Goal: Transaction & Acquisition: Purchase product/service

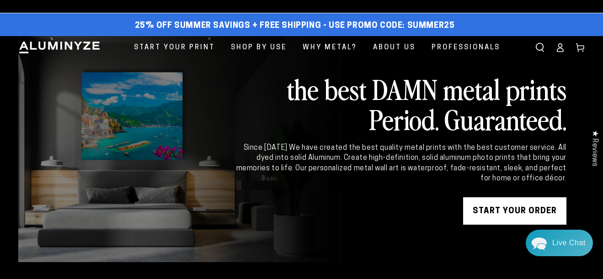
click at [492, 212] on link "START YOUR Order" at bounding box center [514, 210] width 103 height 27
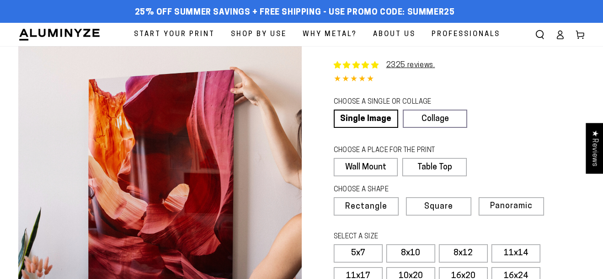
select select "**********"
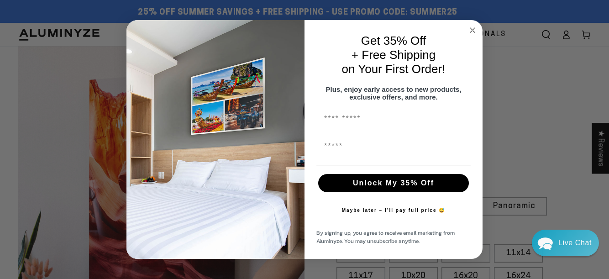
click at [379, 166] on div "POPUP Form" at bounding box center [394, 165] width 160 height 10
click at [334, 150] on input "First Name" at bounding box center [394, 147] width 154 height 18
type input "*"
type input "**********"
click at [387, 188] on button "Unlock My 35% Off" at bounding box center [393, 183] width 151 height 18
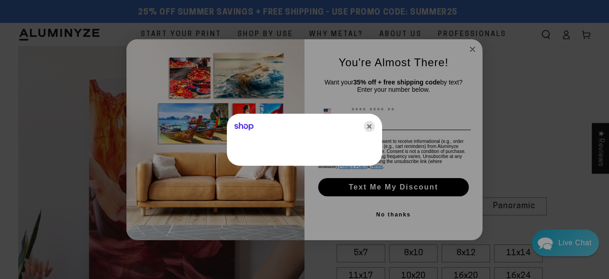
click at [374, 125] on icon "Close" at bounding box center [369, 126] width 11 height 11
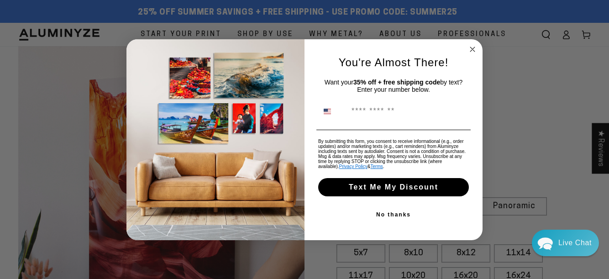
click at [367, 117] on input "Phone Number" at bounding box center [408, 111] width 122 height 17
type input "**********"
click at [404, 188] on button "Text Me My Discount" at bounding box center [393, 187] width 151 height 18
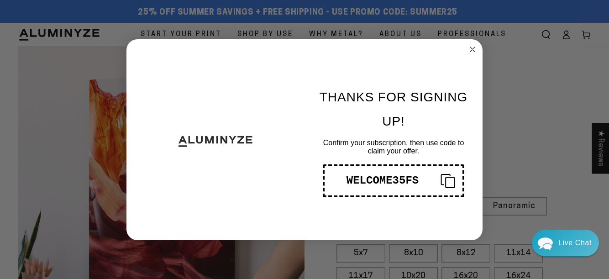
click at [455, 179] on rect "Copy coupon code" at bounding box center [450, 182] width 9 height 10
click at [475, 46] on circle "Close dialog" at bounding box center [473, 49] width 11 height 11
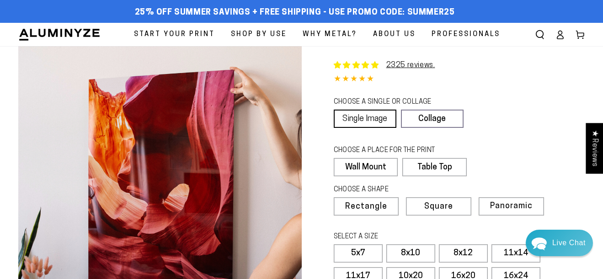
click at [358, 122] on link "Single Image" at bounding box center [365, 119] width 63 height 18
click at [509, 204] on span "Panoramic" at bounding box center [509, 206] width 41 height 9
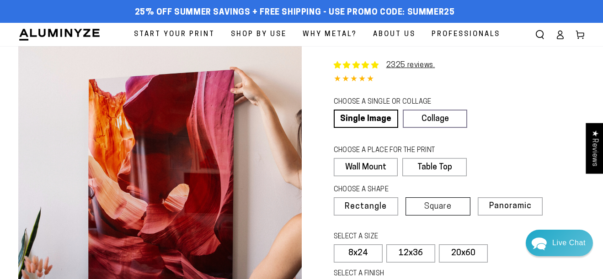
click at [455, 201] on label "Square" at bounding box center [437, 206] width 65 height 18
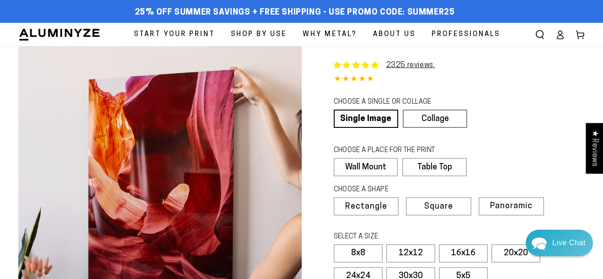
scroll to position [23, 0]
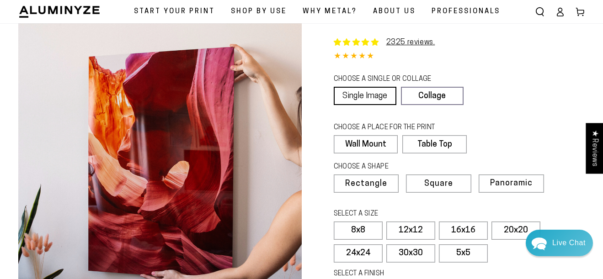
click at [358, 95] on link "Single Image" at bounding box center [365, 96] width 63 height 18
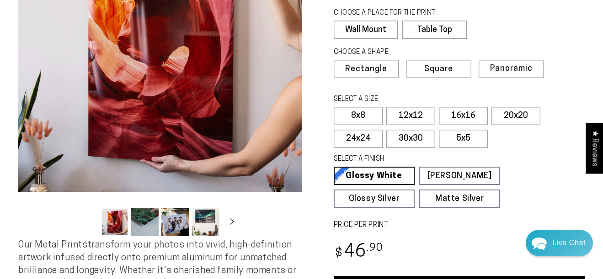
scroll to position [145, 0]
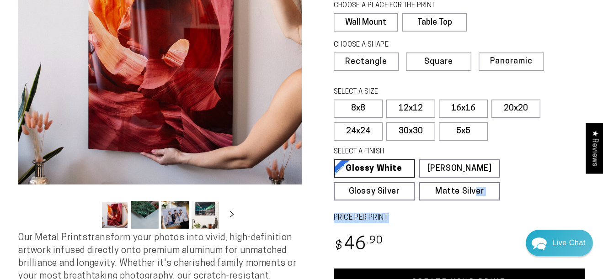
drag, startPoint x: 476, startPoint y: 187, endPoint x: 452, endPoint y: 217, distance: 37.4
click at [452, 217] on div "Single Product 2325 reviews. 4.85 / 5.0 (2258) 2258 total reviews CHOOSE A SING…" at bounding box center [443, 99] width 283 height 396
drag, startPoint x: 452, startPoint y: 217, endPoint x: 415, endPoint y: 104, distance: 118.5
click at [415, 104] on label "12x12" at bounding box center [410, 109] width 49 height 18
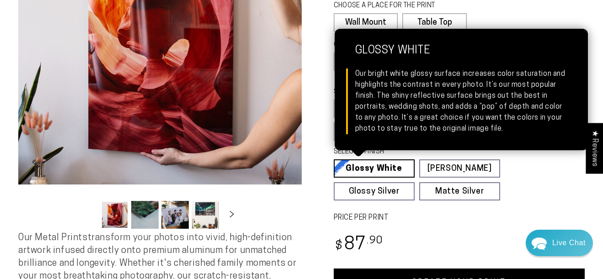
click at [398, 166] on link "Glossy White Glossy White Our bright white glossy surface increases color satur…" at bounding box center [374, 168] width 81 height 18
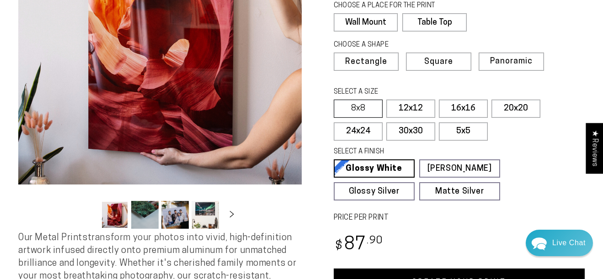
click at [366, 107] on label "8x8" at bounding box center [358, 109] width 49 height 18
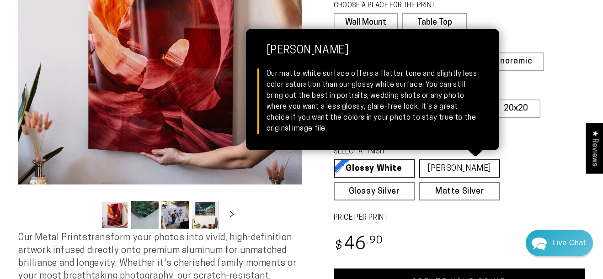
click at [463, 163] on link "[PERSON_NAME] Matte White Our matte white surface offers a flatter tone and sli…" at bounding box center [459, 168] width 81 height 18
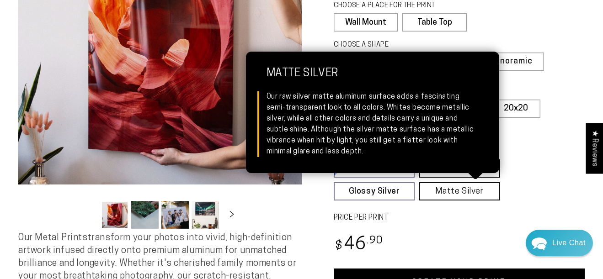
click at [462, 190] on link "Matte Silver Matte Silver Our raw silver matte aluminum surface adds a fascinat…" at bounding box center [459, 191] width 81 height 18
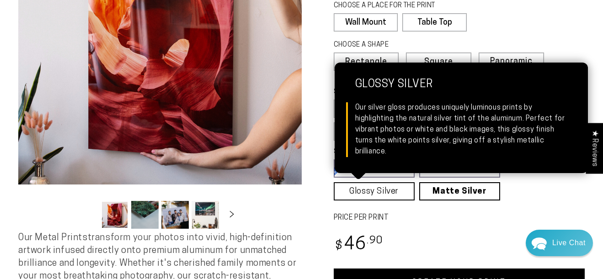
click at [384, 186] on link "Glossy Silver Glossy Silver Our silver gloss produces uniquely luminous prints …" at bounding box center [374, 191] width 81 height 18
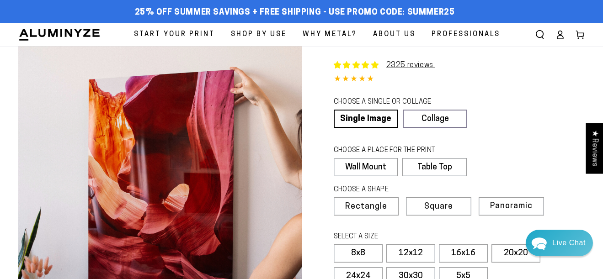
scroll to position [111, 0]
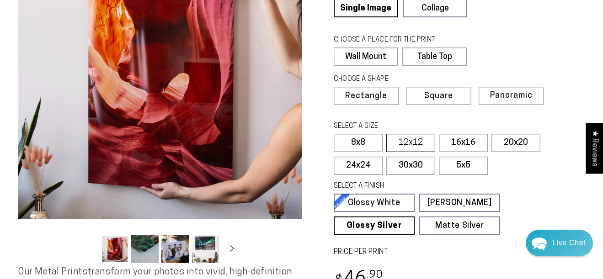
click at [411, 138] on label "12x12" at bounding box center [410, 143] width 49 height 18
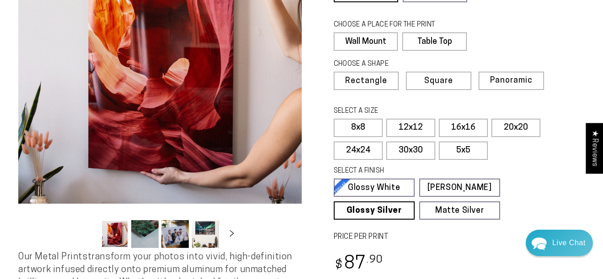
scroll to position [156, 0]
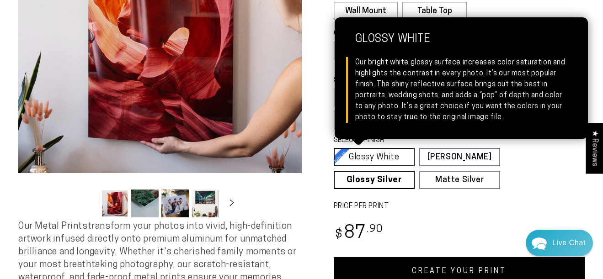
click at [373, 154] on link "Glossy White Glossy White Our bright white glossy surface increases color satur…" at bounding box center [374, 157] width 81 height 18
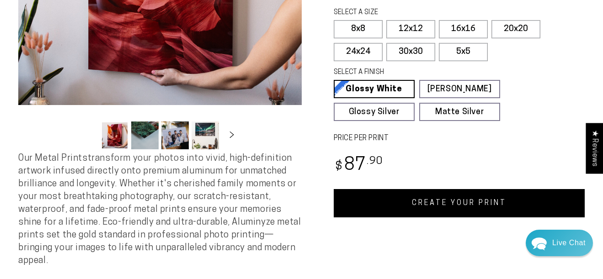
scroll to position [232, 0]
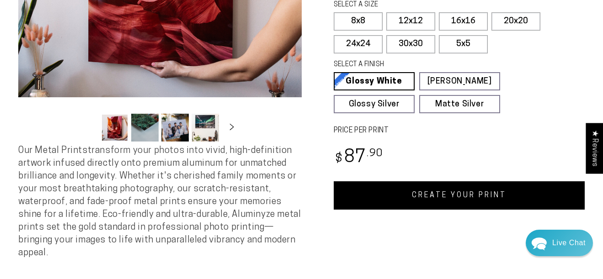
click at [462, 196] on link "CREATE YOUR PRINT" at bounding box center [459, 195] width 251 height 28
